Goal: Obtain resource: Obtain resource

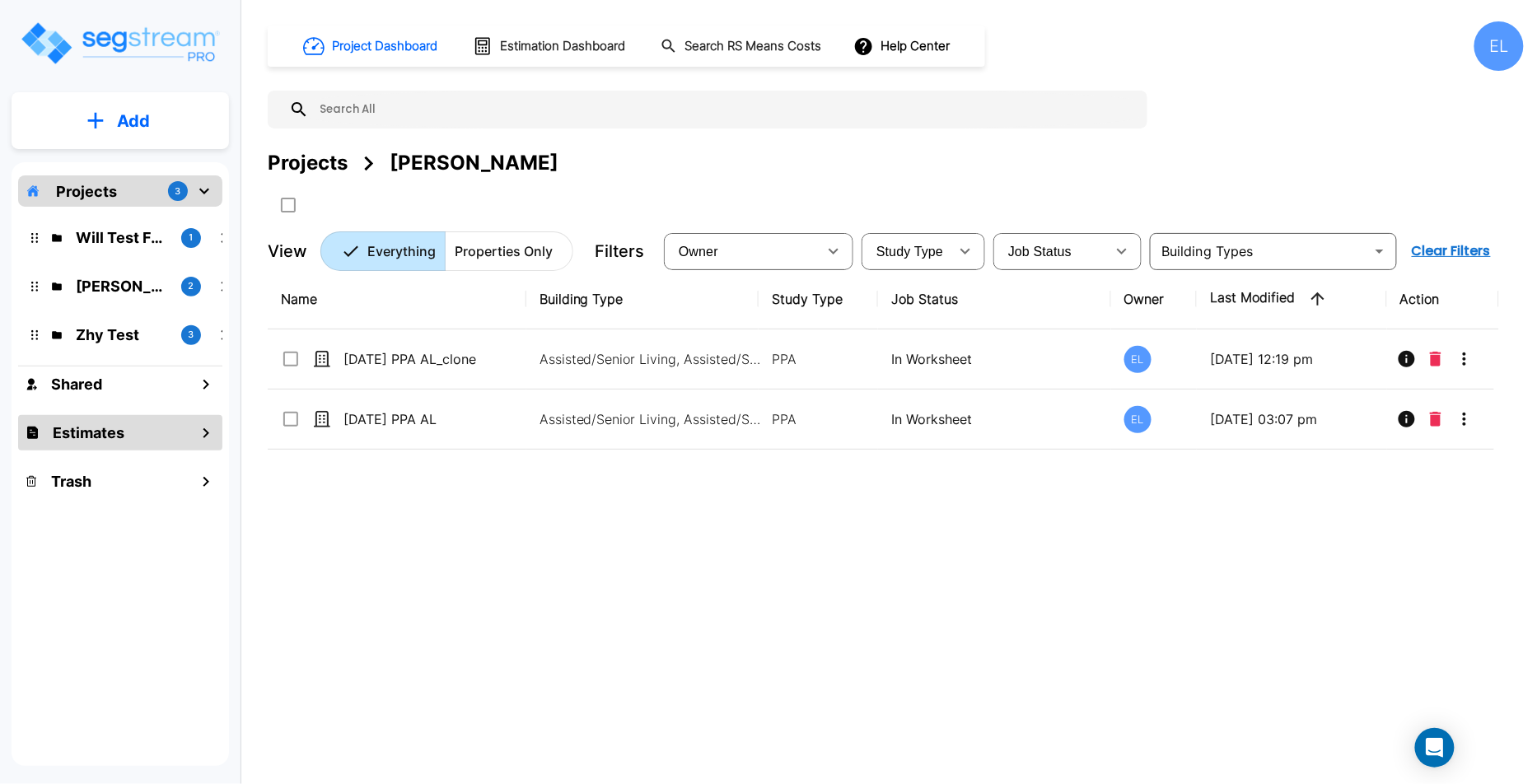
click at [139, 442] on div "Estimates" at bounding box center [121, 432] width 204 height 36
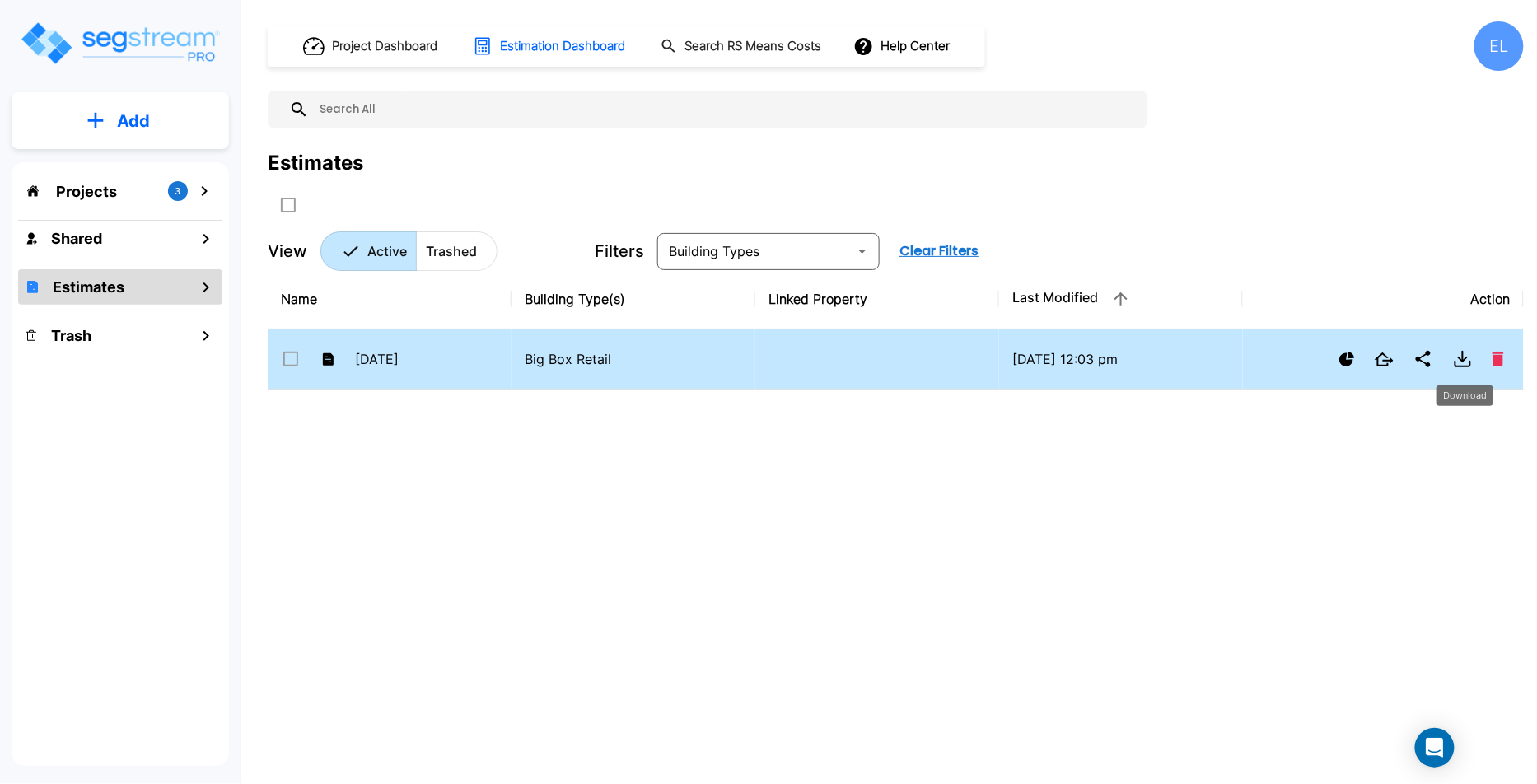
click at [1457, 358] on icon "Download" at bounding box center [1463, 359] width 20 height 20
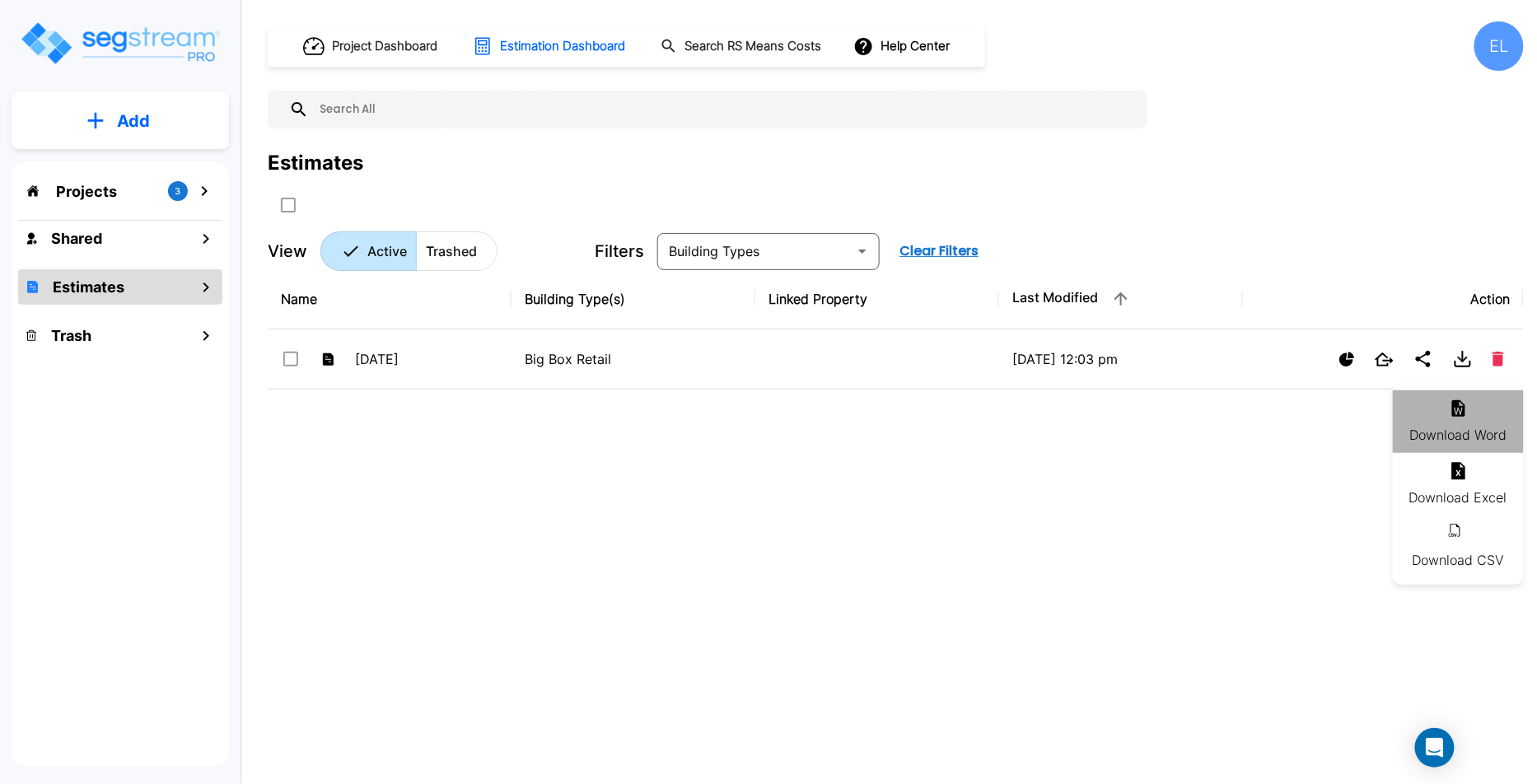
click at [1447, 415] on li "Download Word" at bounding box center [1458, 422] width 131 height 63
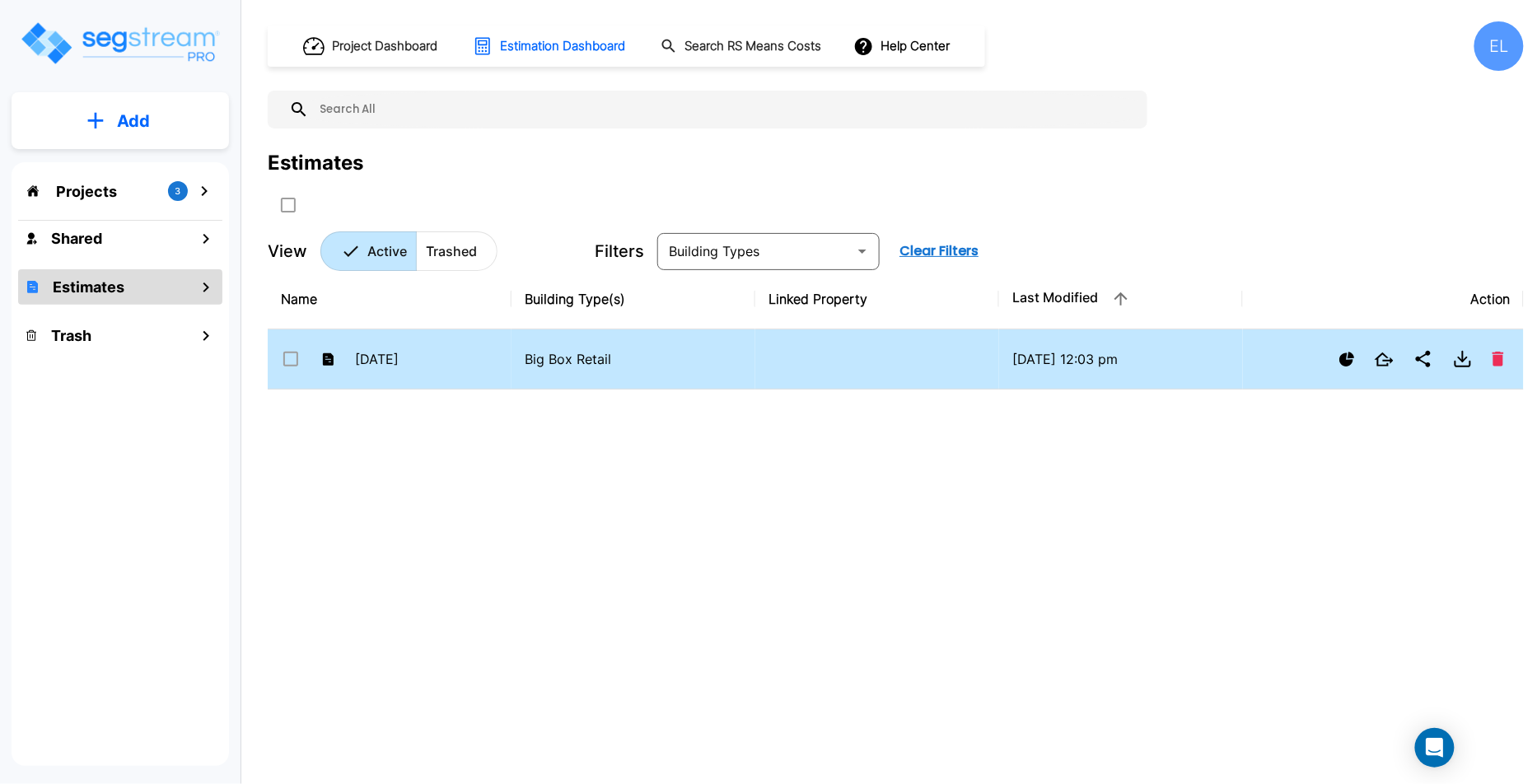
click at [903, 371] on td at bounding box center [877, 359] width 244 height 60
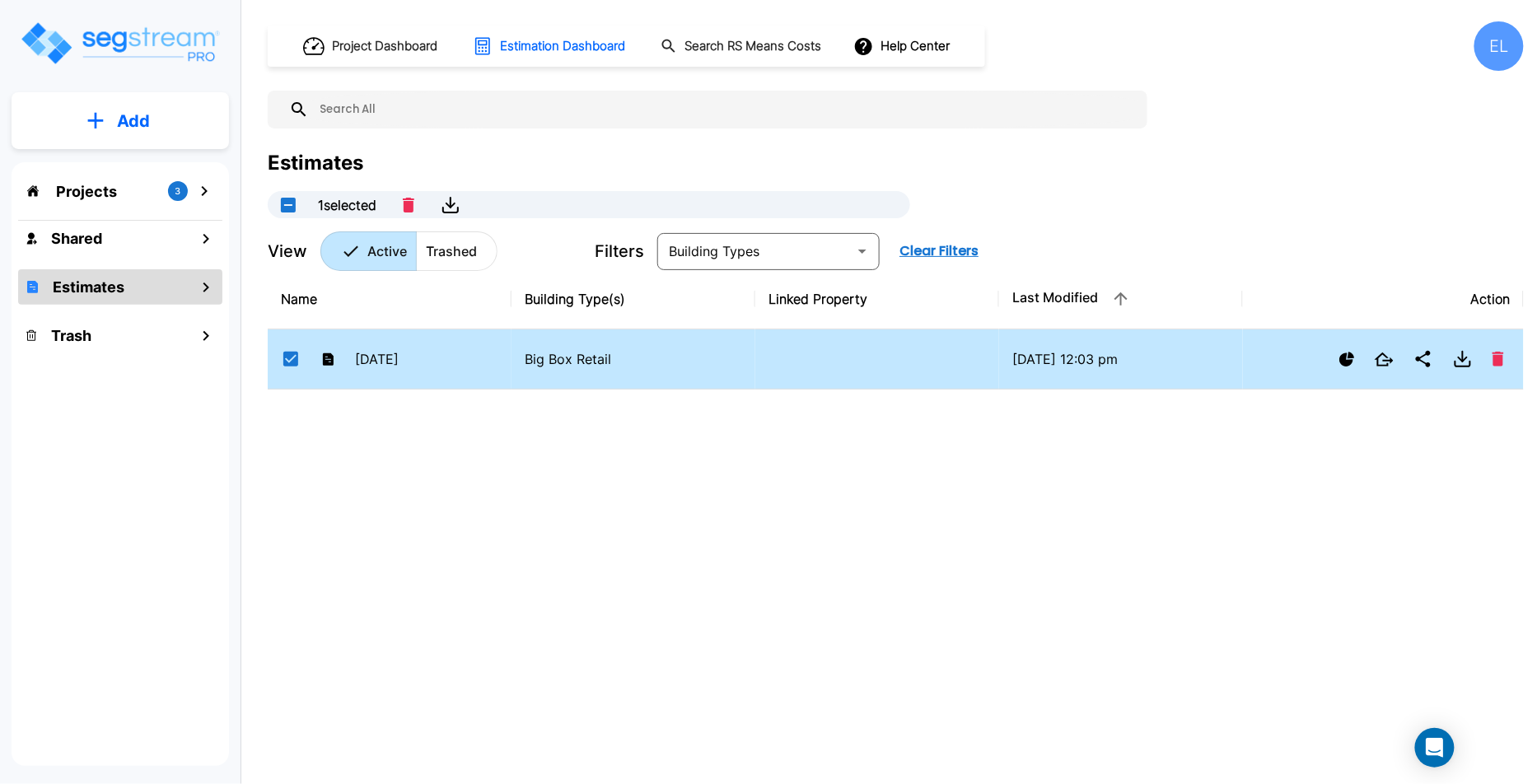
click at [903, 371] on td at bounding box center [877, 359] width 244 height 60
checkbox input "false"
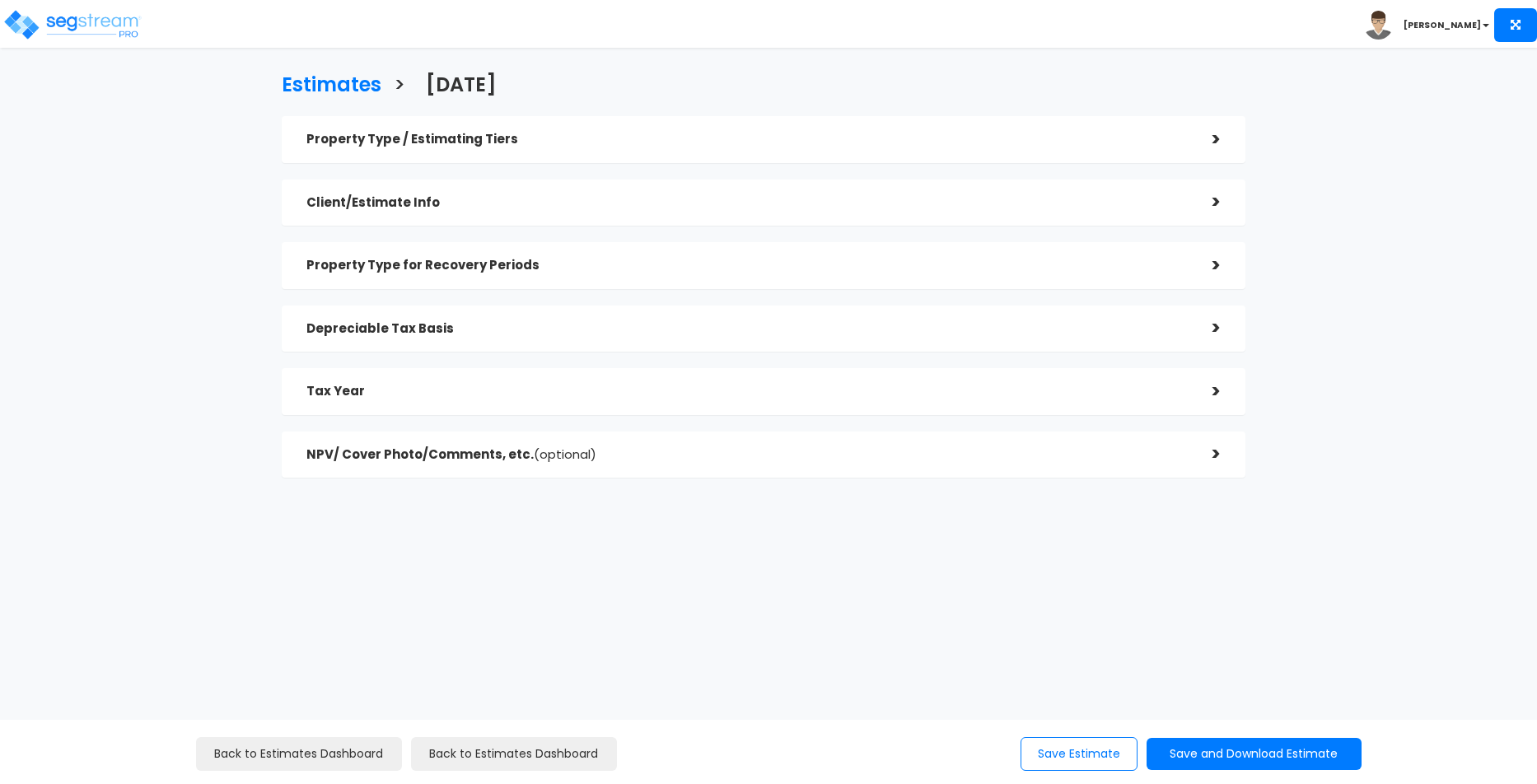
checkbox input "true"
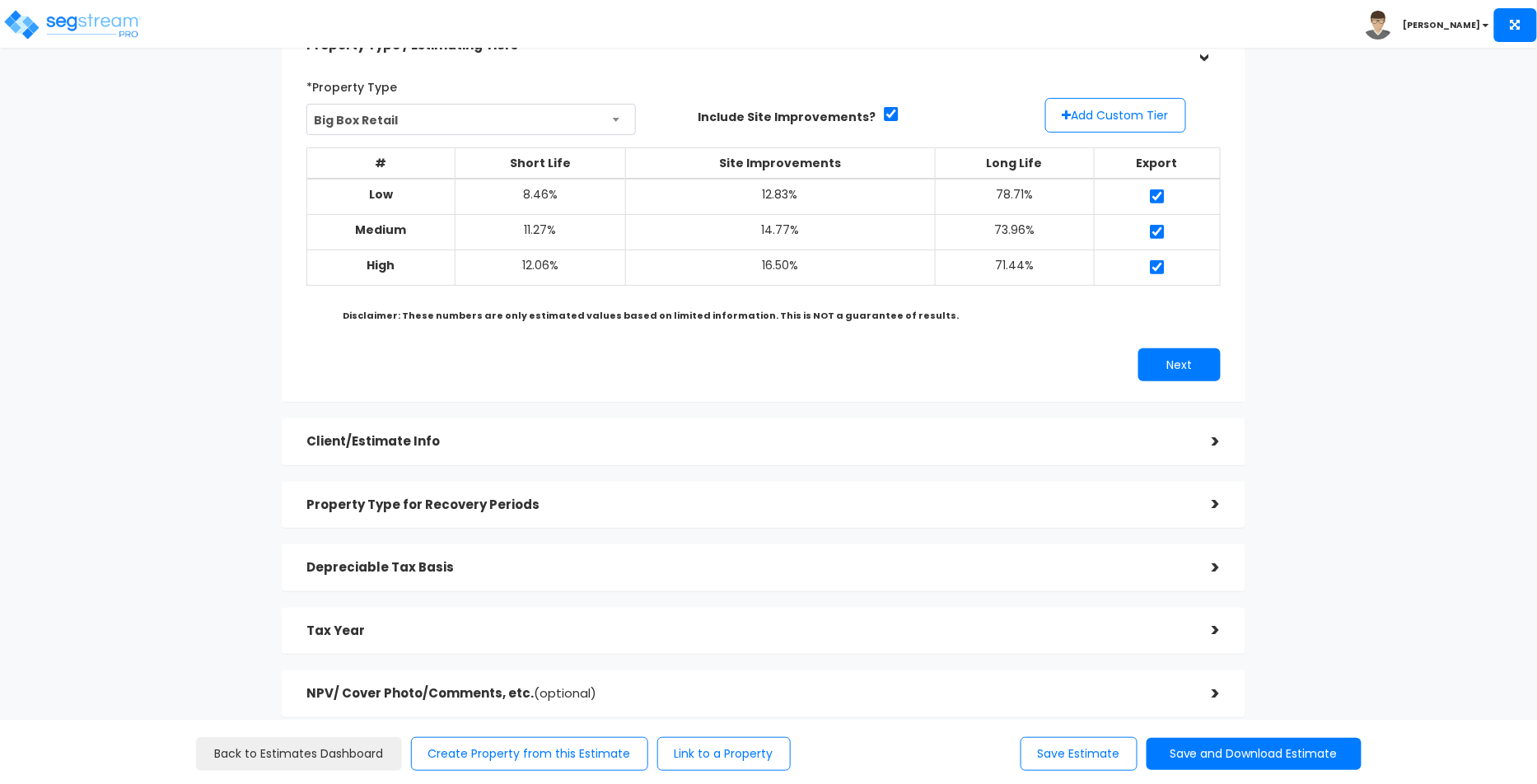
scroll to position [187, 0]
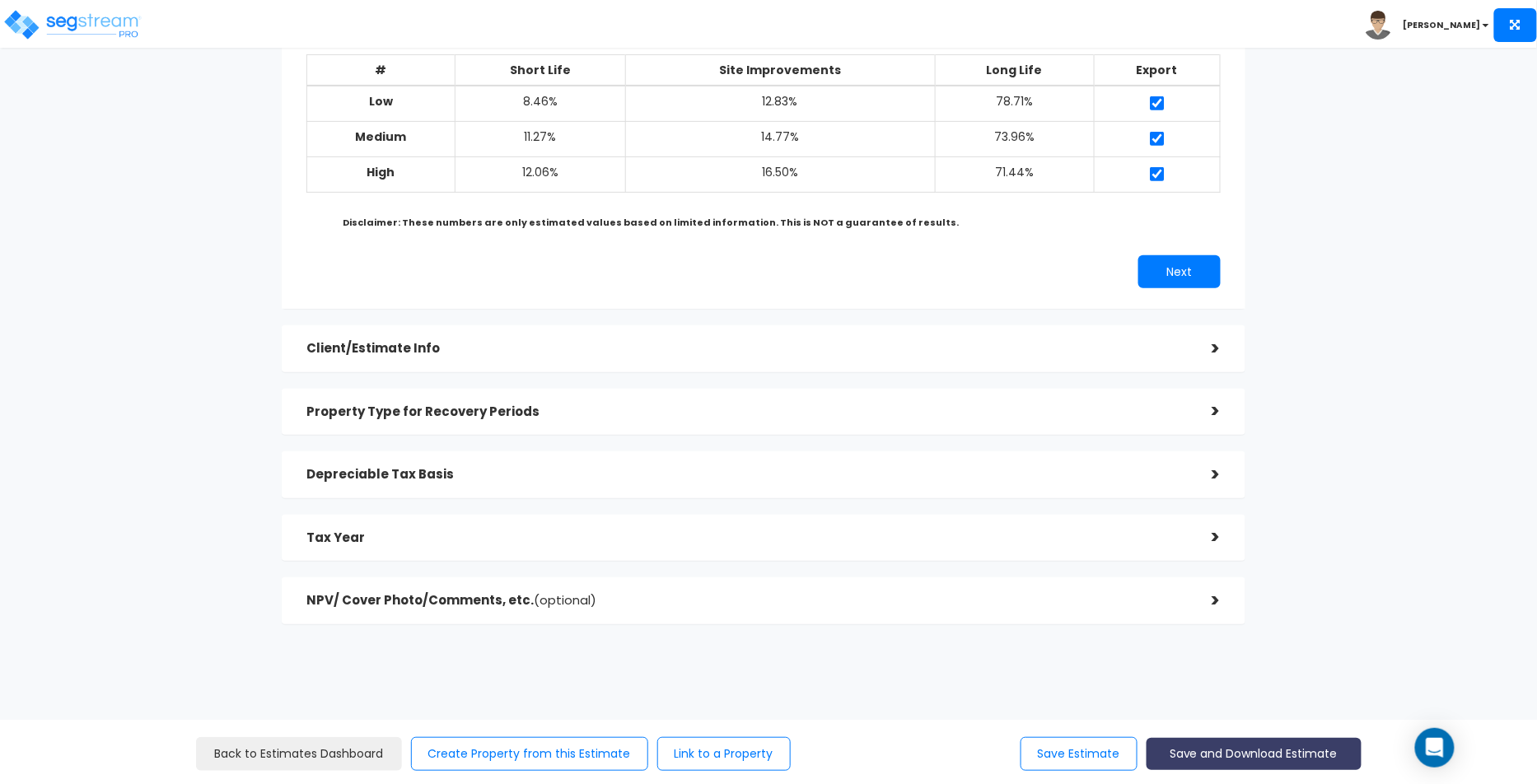
click at [1175, 741] on button "Save and Download Estimate" at bounding box center [1254, 753] width 215 height 32
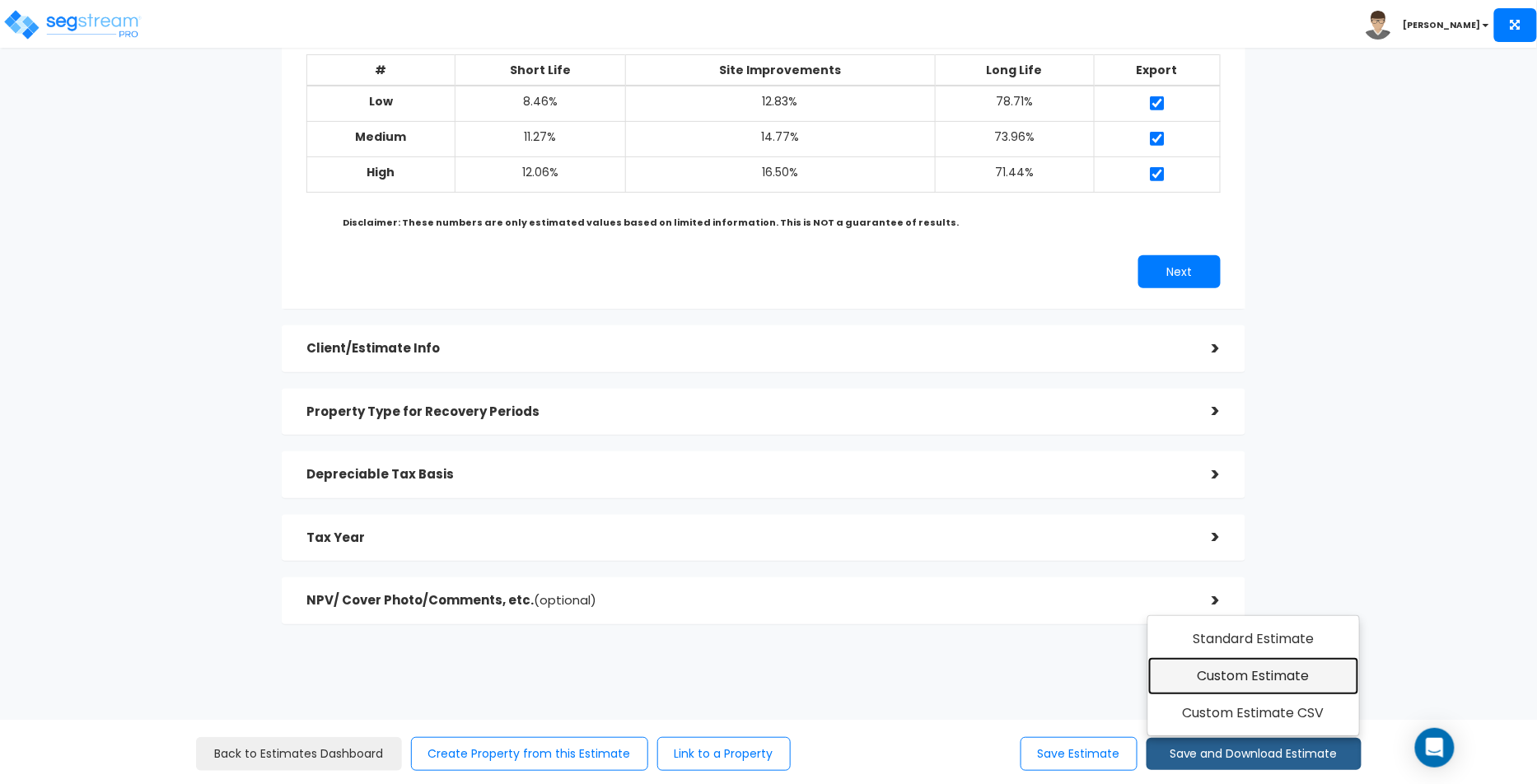
click at [1212, 677] on link "Custom Estimate" at bounding box center [1254, 676] width 211 height 38
